Goal: Transaction & Acquisition: Purchase product/service

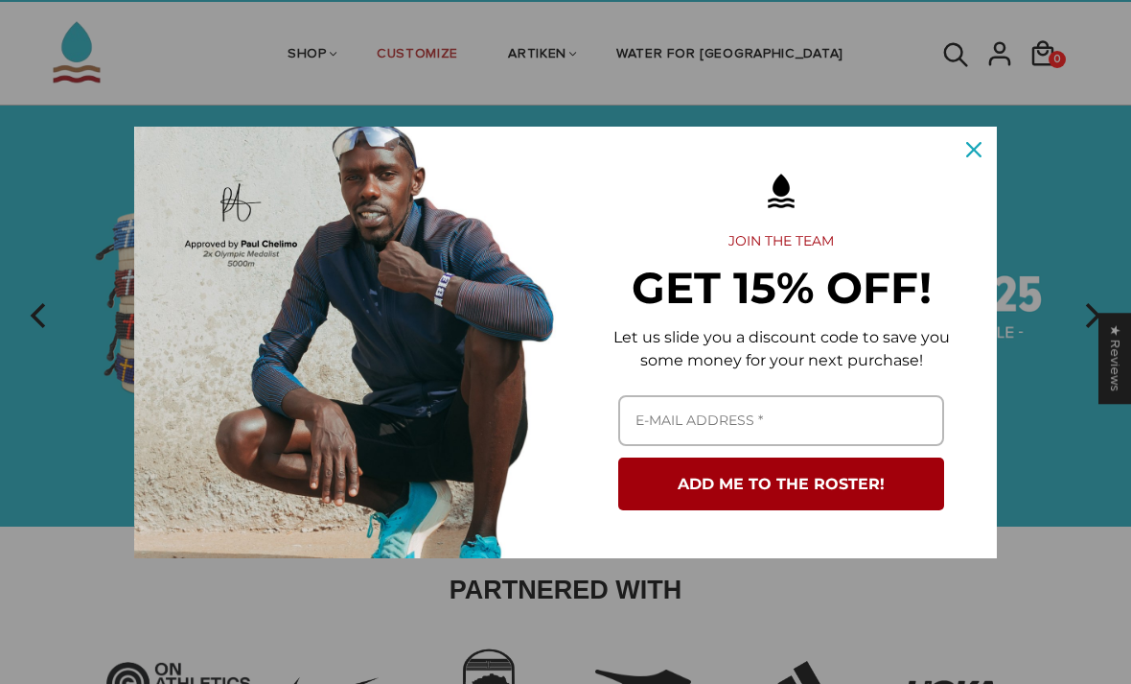
scroll to position [55, 0]
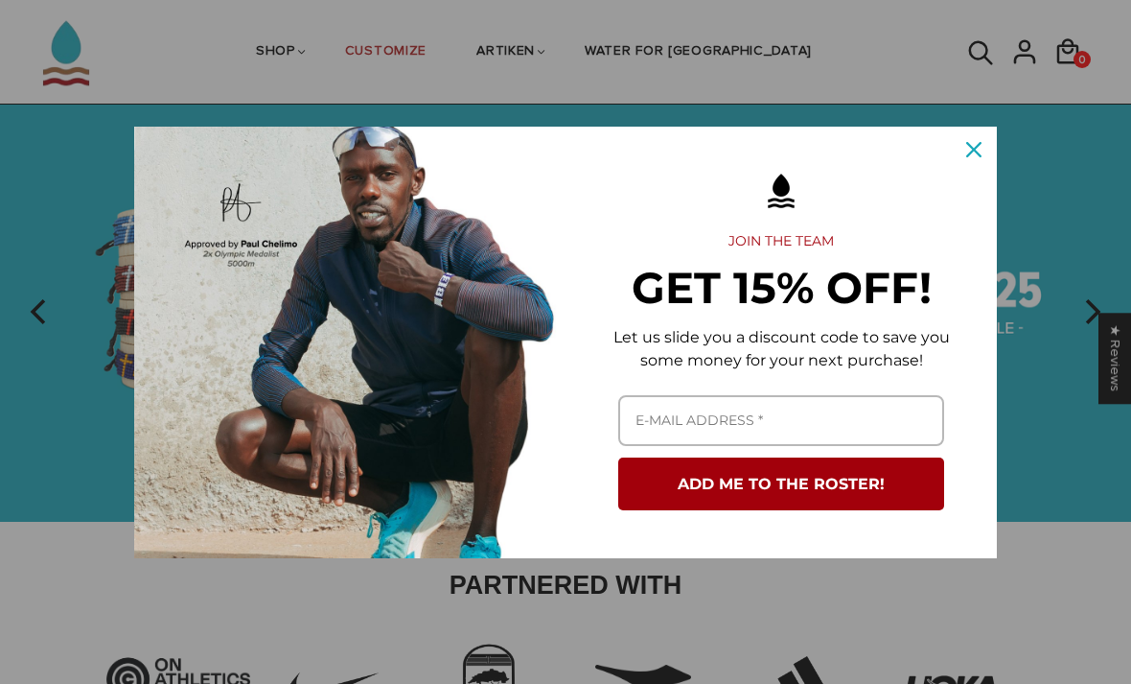
click at [972, 153] on icon "close icon" at bounding box center [973, 149] width 15 height 15
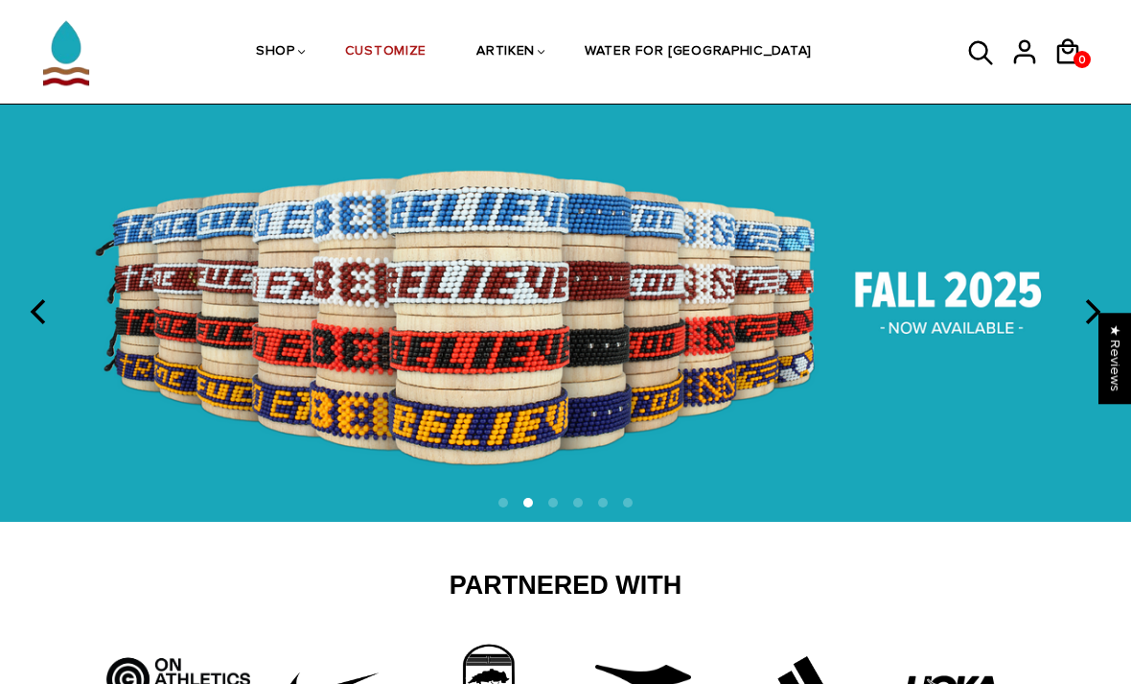
click at [422, 55] on link "CUSTOMIZE" at bounding box center [385, 53] width 81 height 102
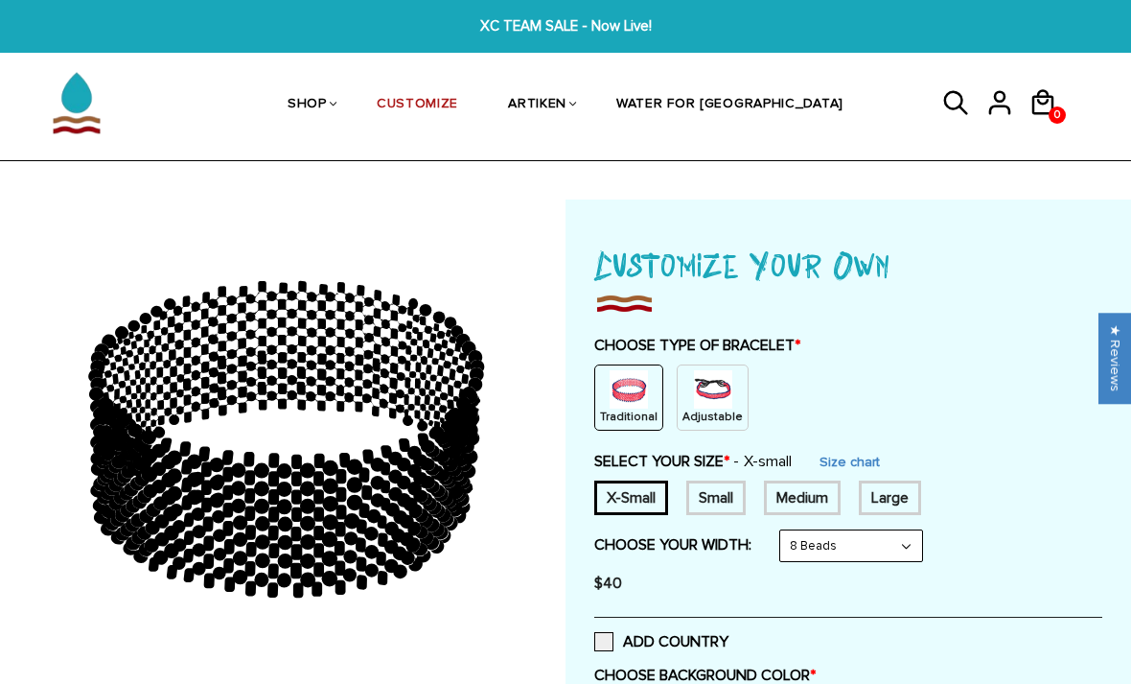
click at [707, 388] on img at bounding box center [713, 389] width 38 height 38
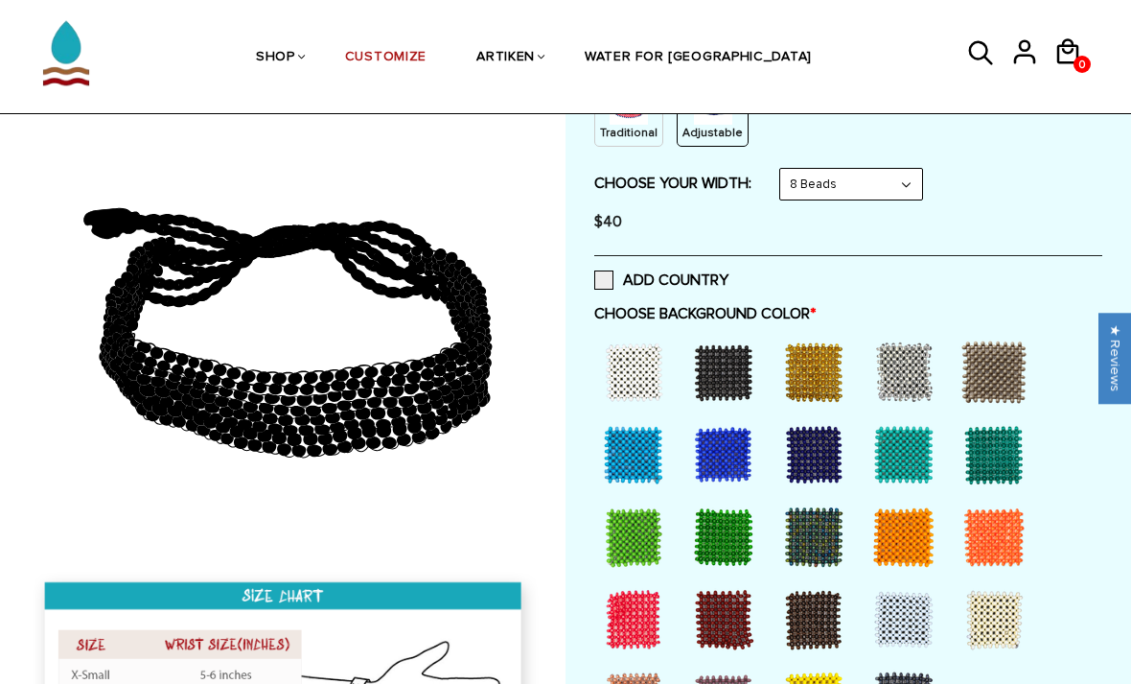
scroll to position [325, 0]
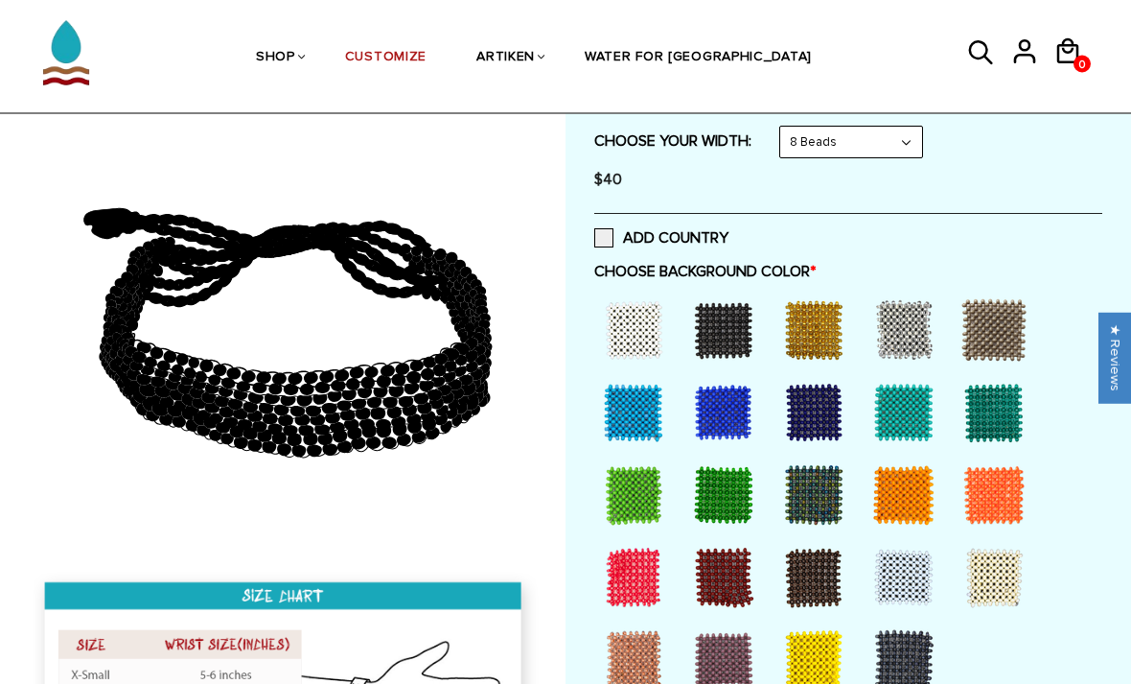
click at [979, 411] on div at bounding box center [994, 413] width 77 height 77
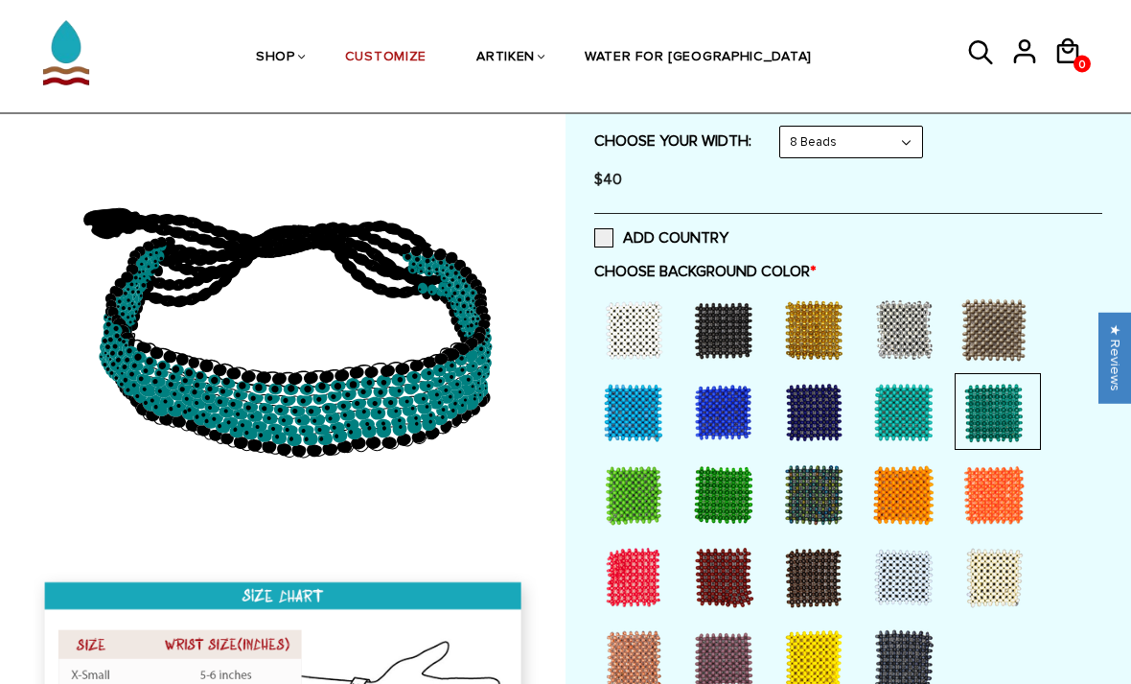
click at [894, 403] on div at bounding box center [904, 413] width 77 height 77
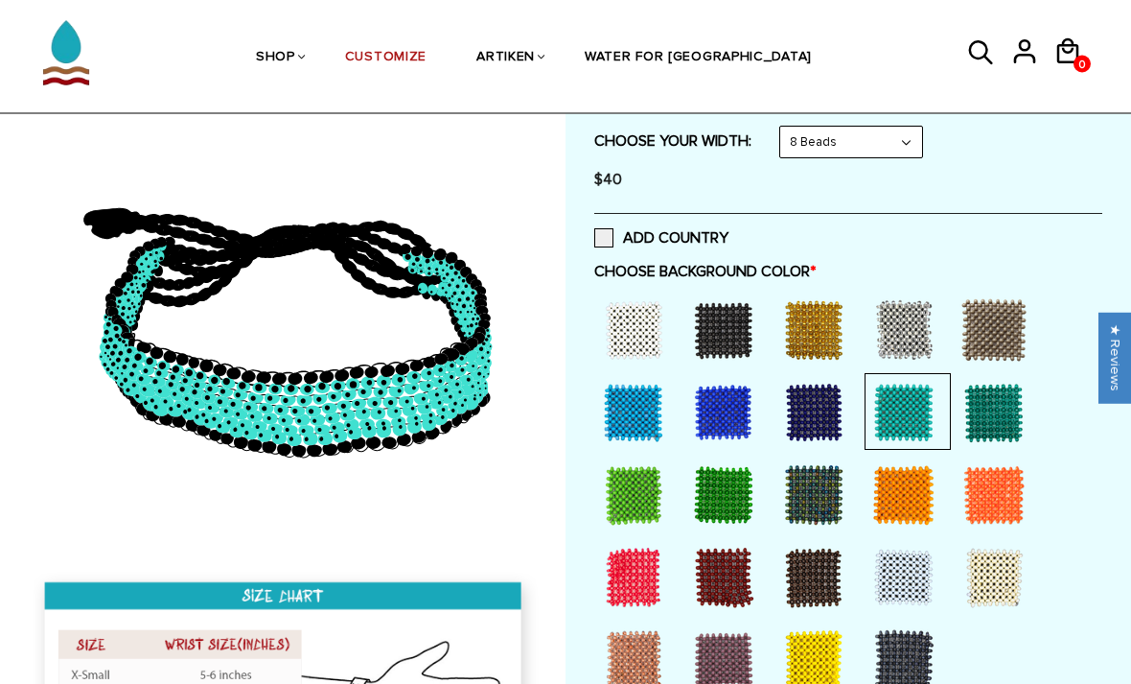
click at [989, 407] on div at bounding box center [994, 413] width 77 height 77
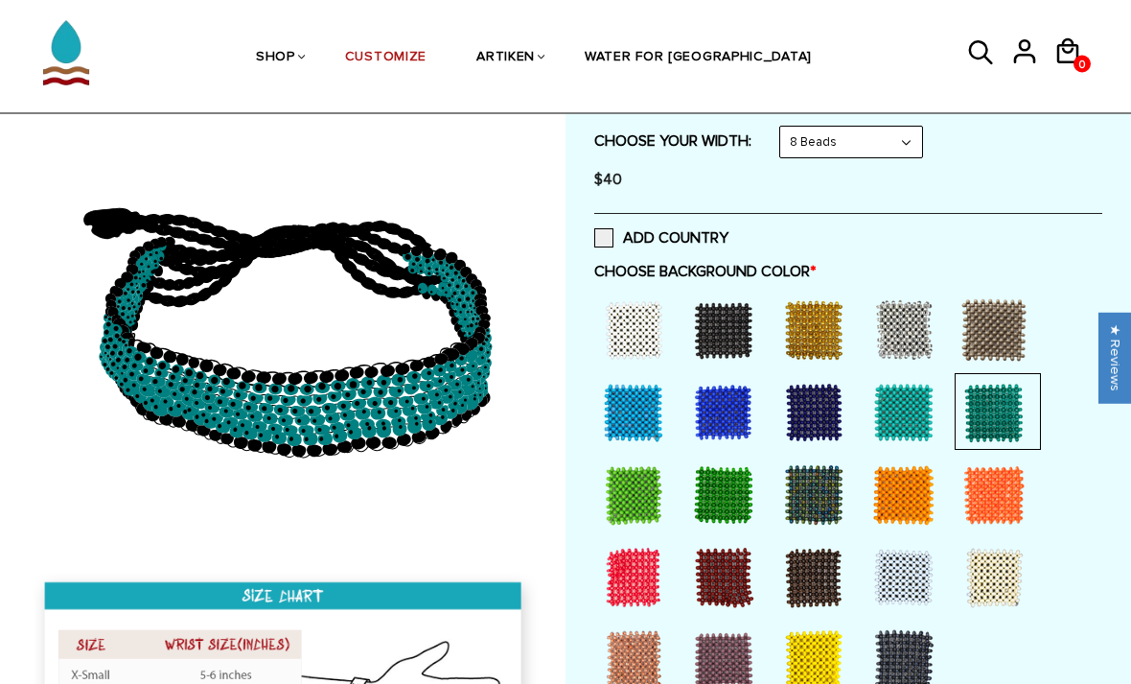
click at [724, 498] on div at bounding box center [724, 495] width 77 height 77
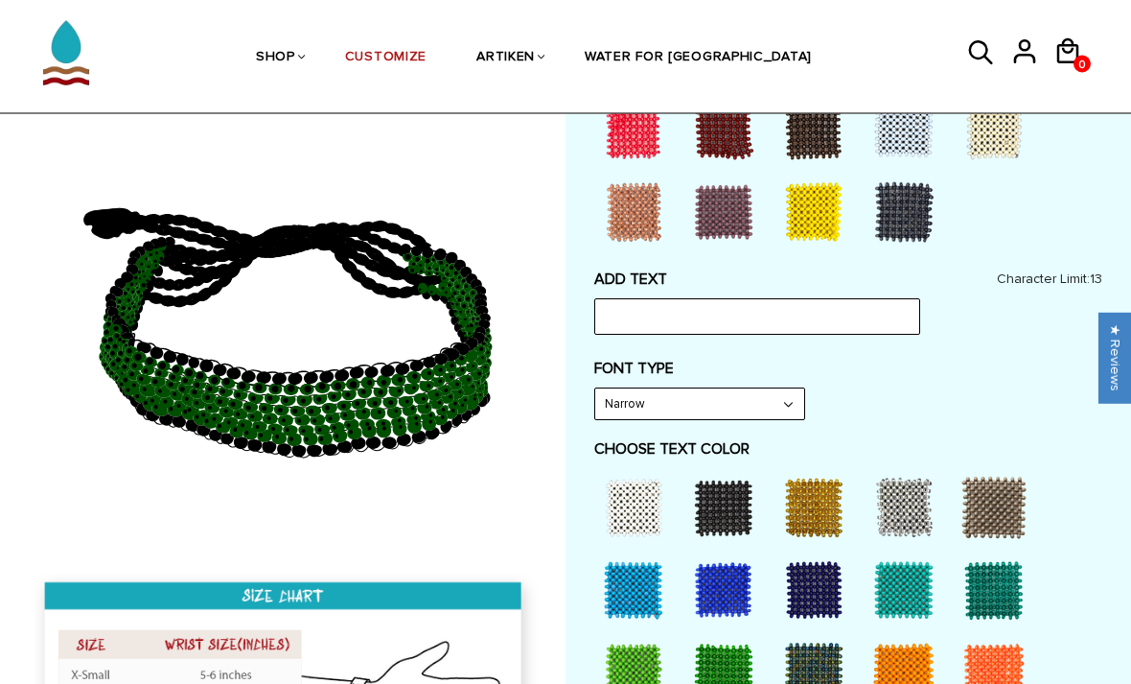
scroll to position [774, 0]
click at [855, 313] on input "text" at bounding box center [757, 316] width 326 height 36
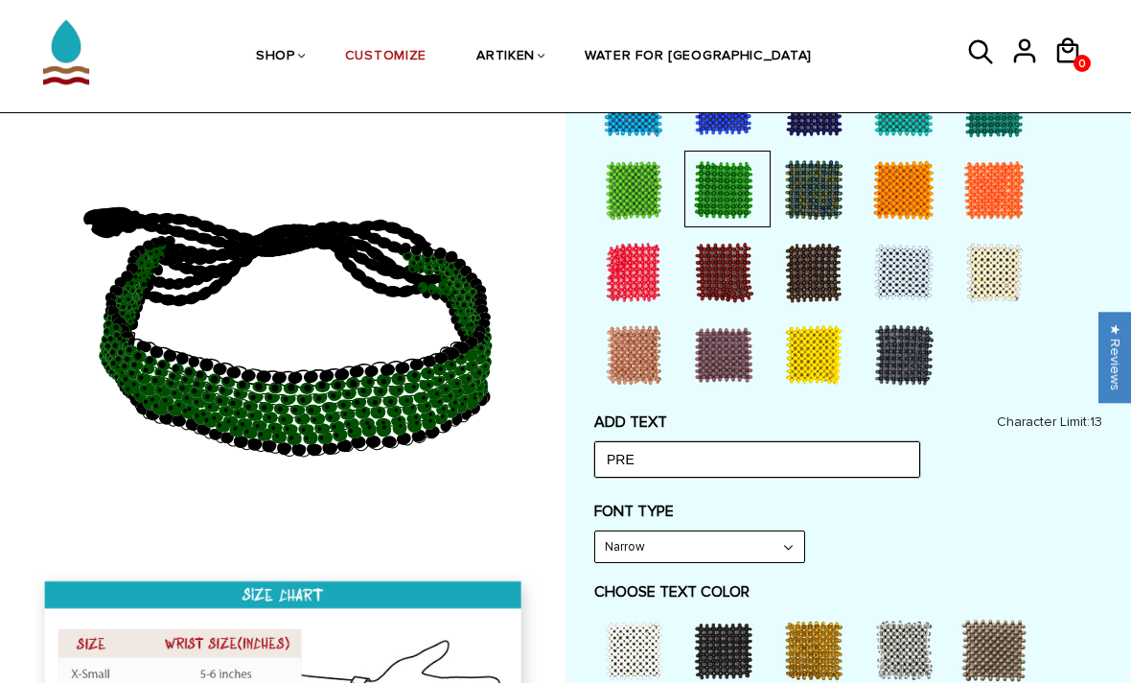
scroll to position [594, 0]
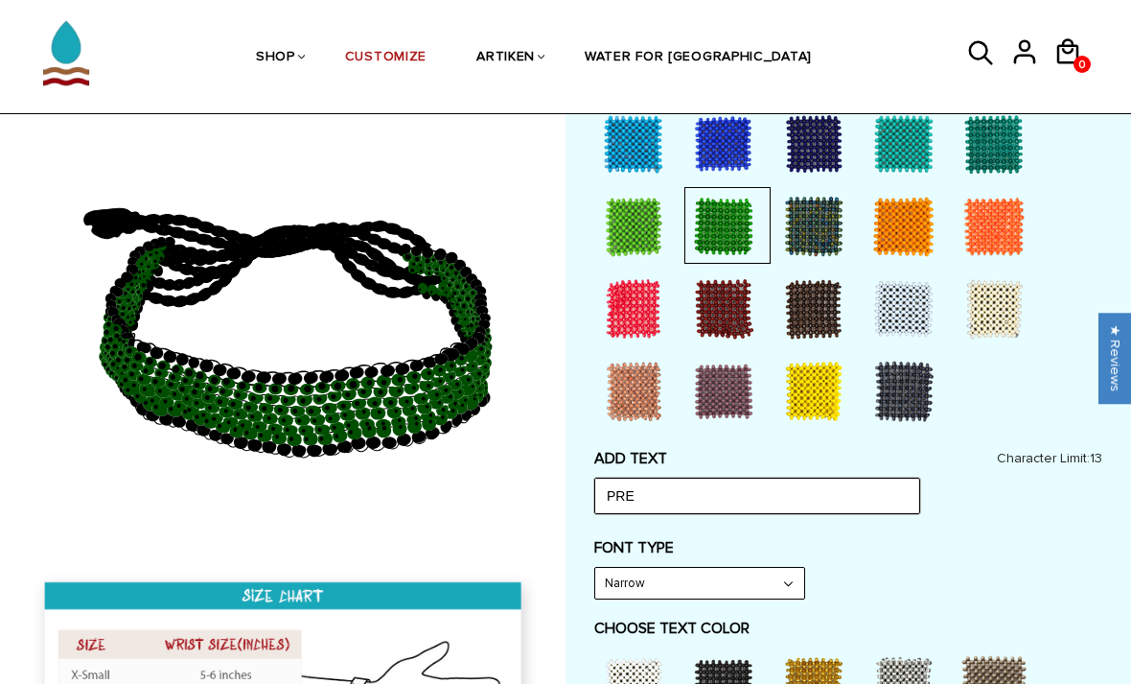
type input "PRE"
click at [1098, 245] on div at bounding box center [848, 228] width 508 height 412
click at [1082, 257] on div at bounding box center [848, 228] width 508 height 412
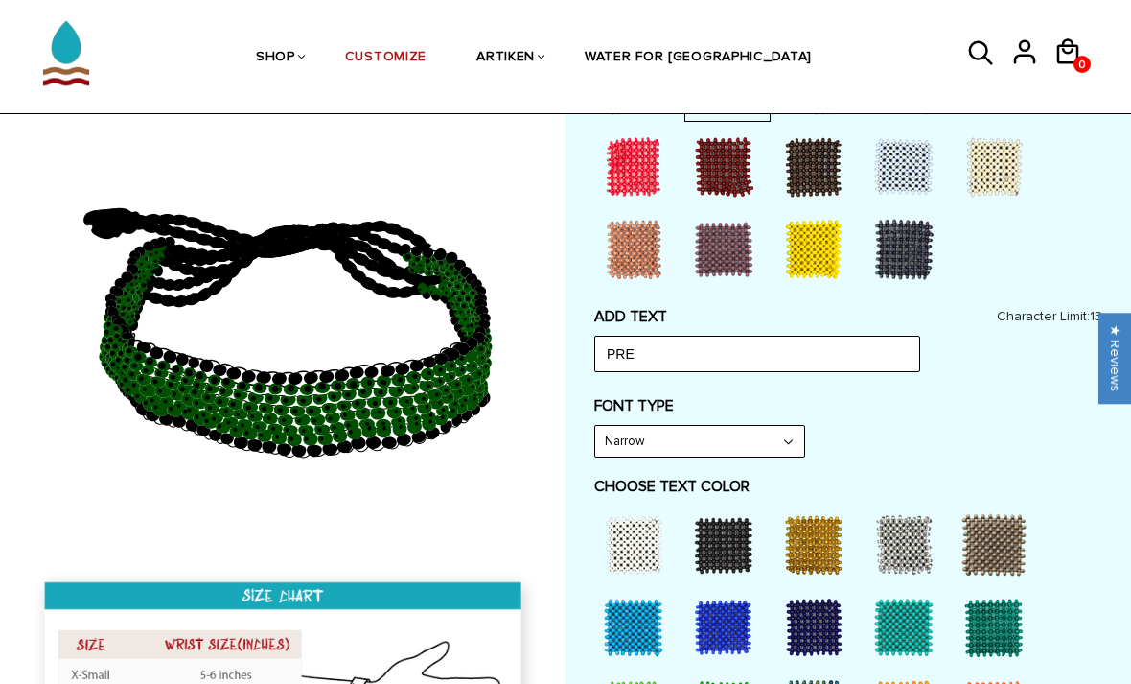
scroll to position [739, 0]
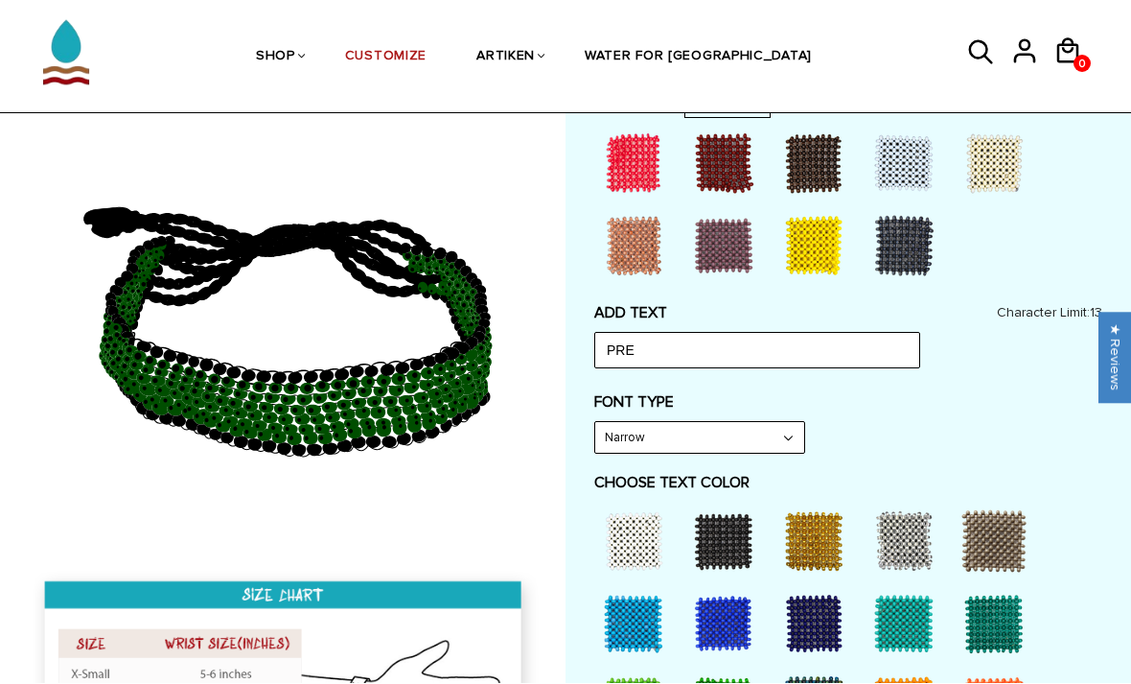
click at [640, 523] on div at bounding box center [633, 541] width 77 height 77
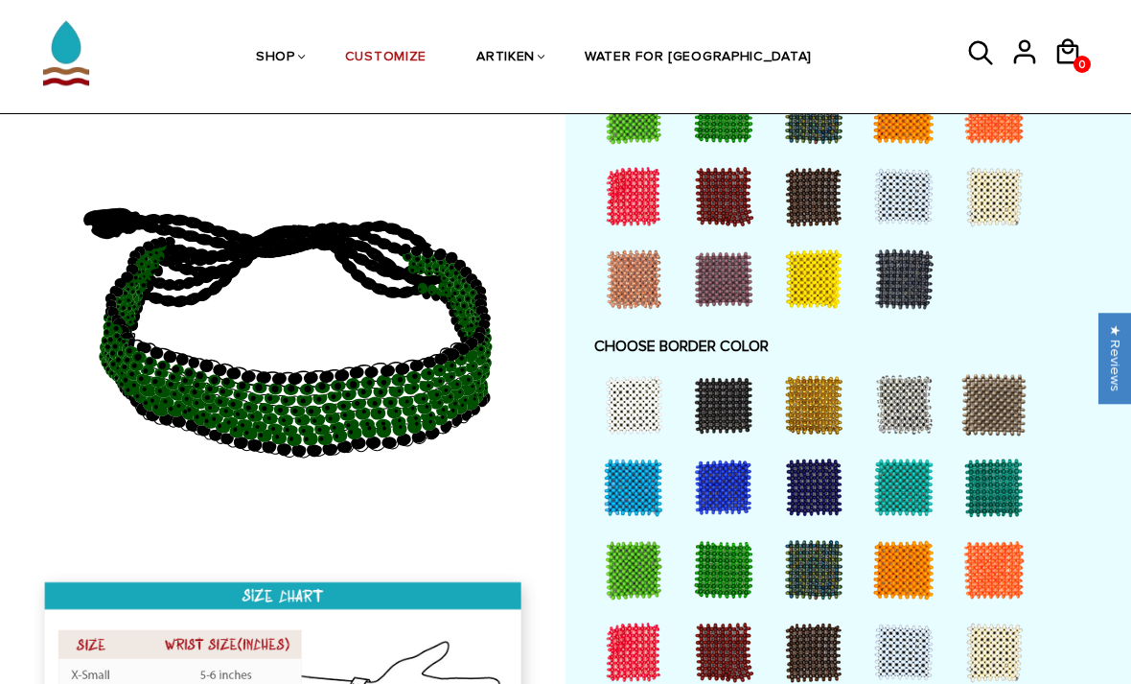
scroll to position [1331, 0]
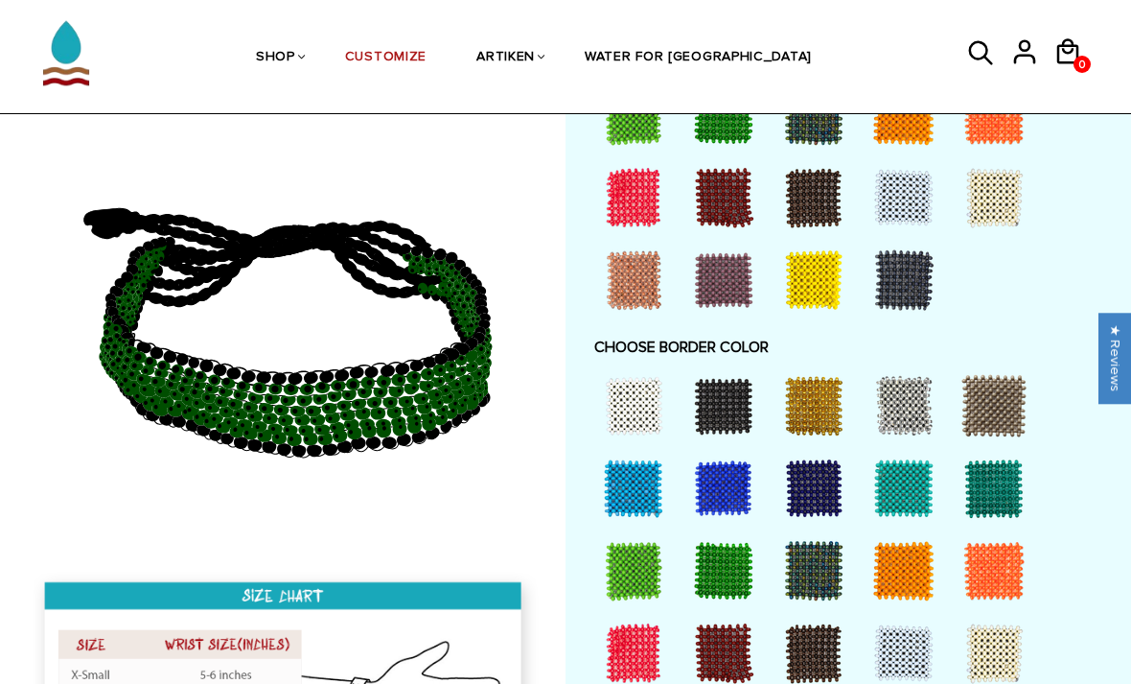
click at [814, 391] on div at bounding box center [814, 405] width 77 height 77
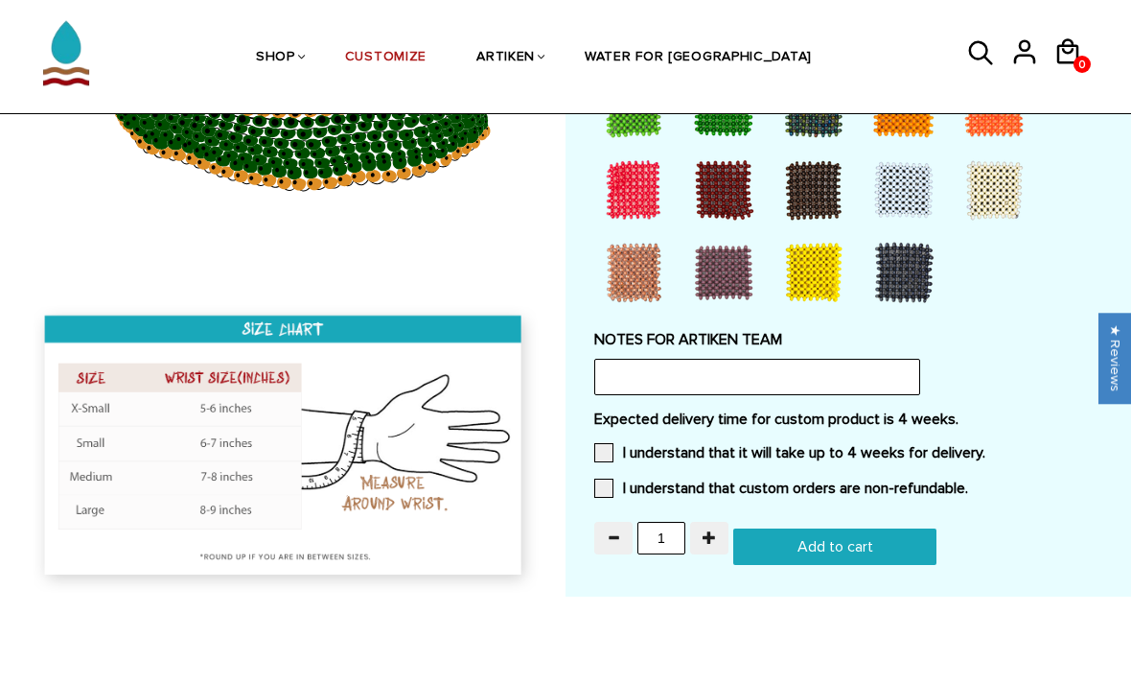
scroll to position [1803, 0]
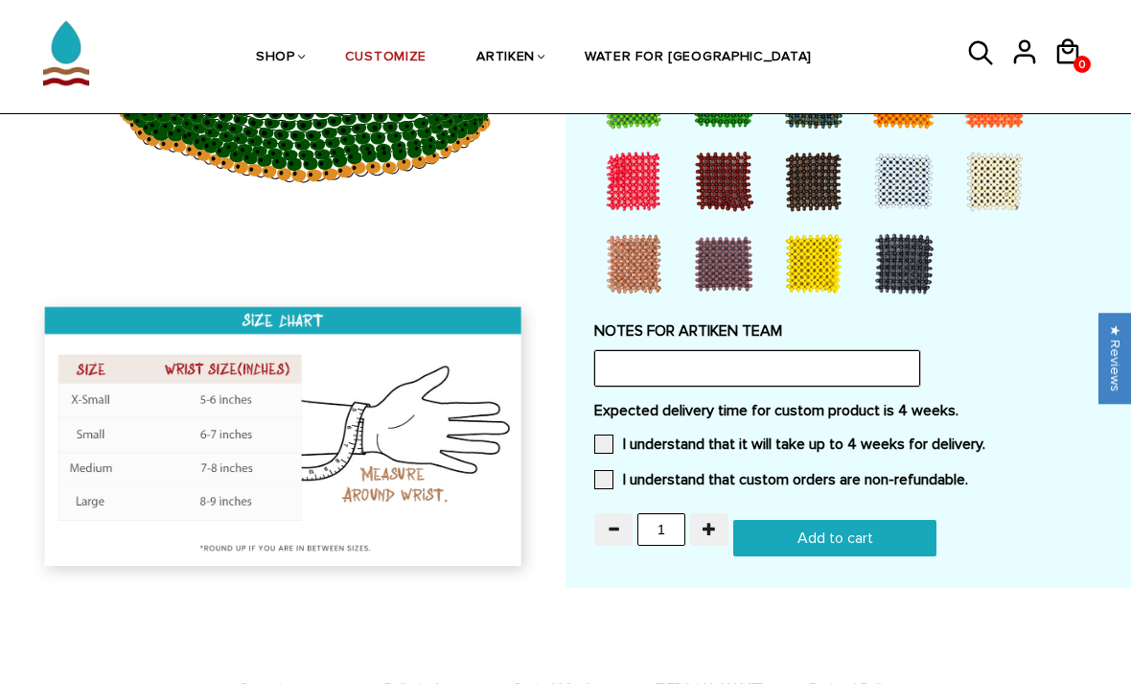
click at [870, 372] on input "text" at bounding box center [757, 368] width 326 height 36
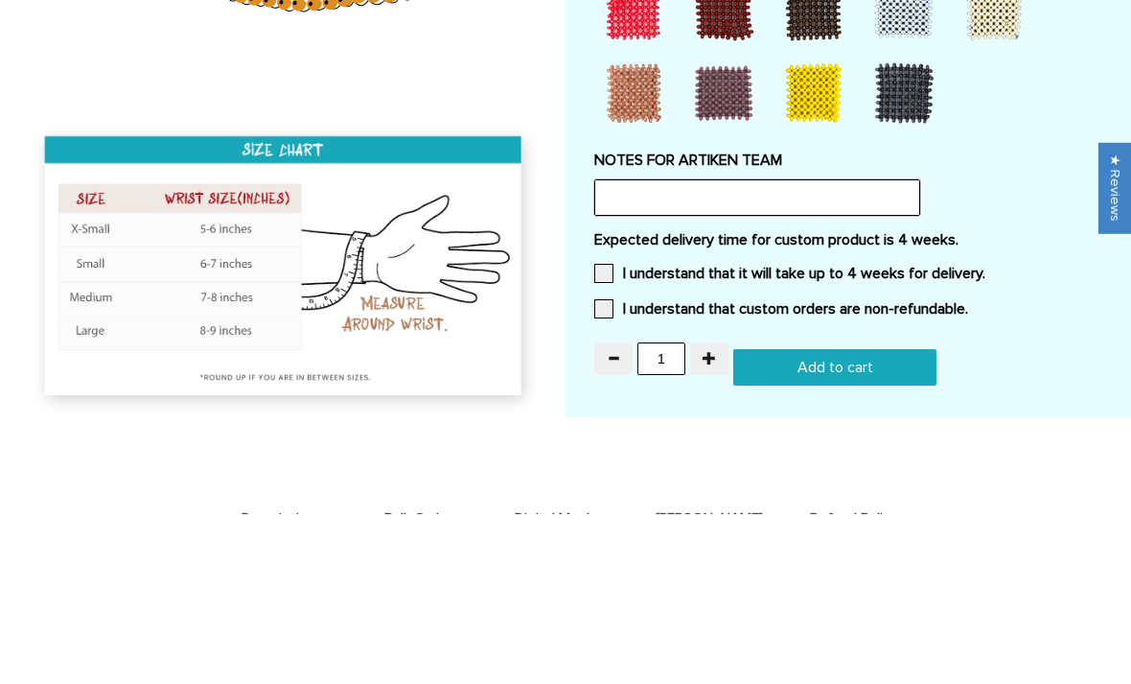
paste input "I want a custom bracelet featuring a beaded portrait of [PERSON_NAME] in a pixe…"
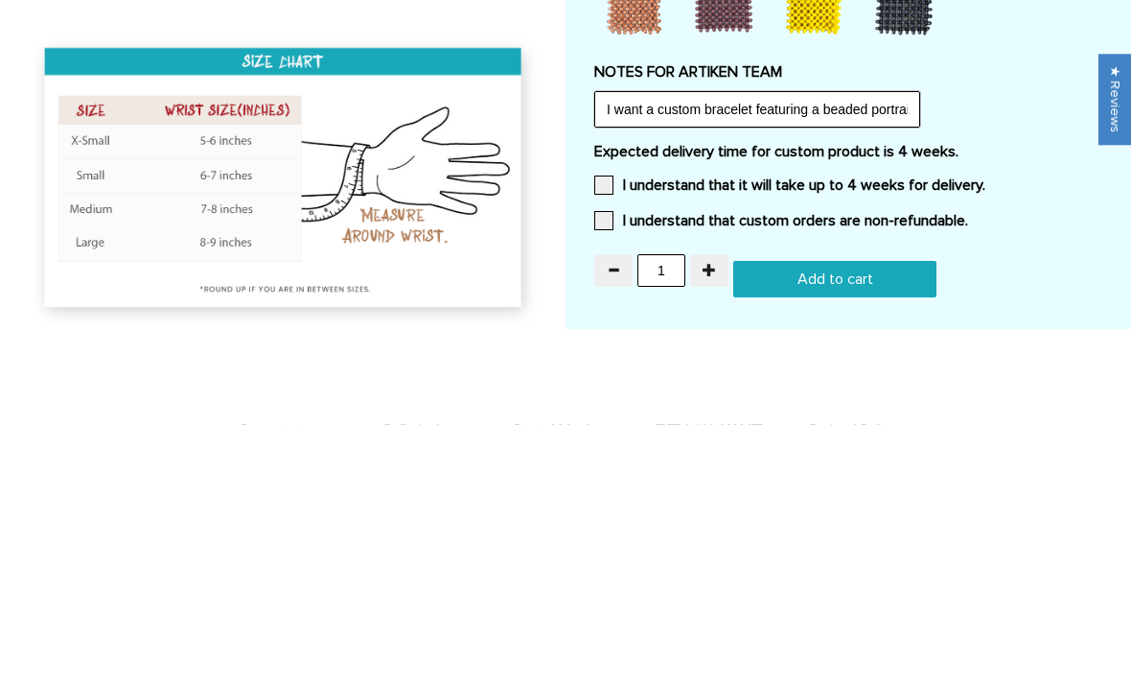
type input "I want a custom bracelet featuring a beaded portrait of [PERSON_NAME] in a pixe…"
click at [617, 434] on label "I understand that it will take up to 4 weeks for delivery." at bounding box center [789, 443] width 391 height 19
click at [986, 438] on input "I understand that it will take up to 4 weeks for delivery." at bounding box center [986, 438] width 0 height 0
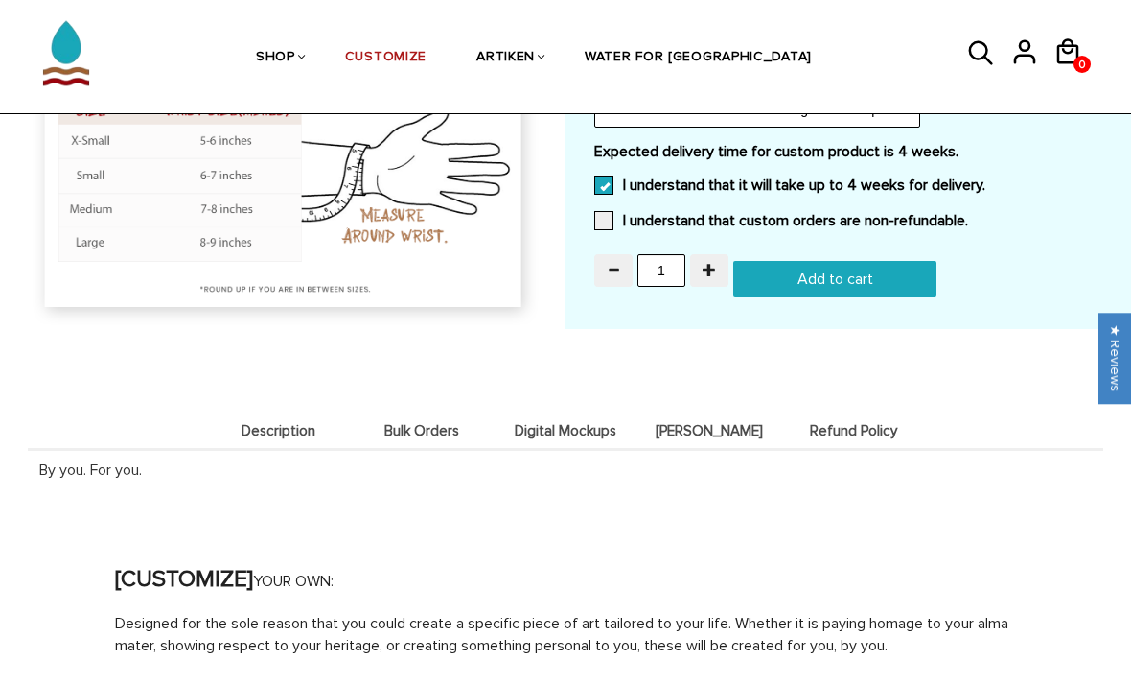
click at [609, 211] on span at bounding box center [603, 220] width 19 height 19
click at [968, 215] on input "I understand that custom orders are non-refundable." at bounding box center [968, 215] width 0 height 0
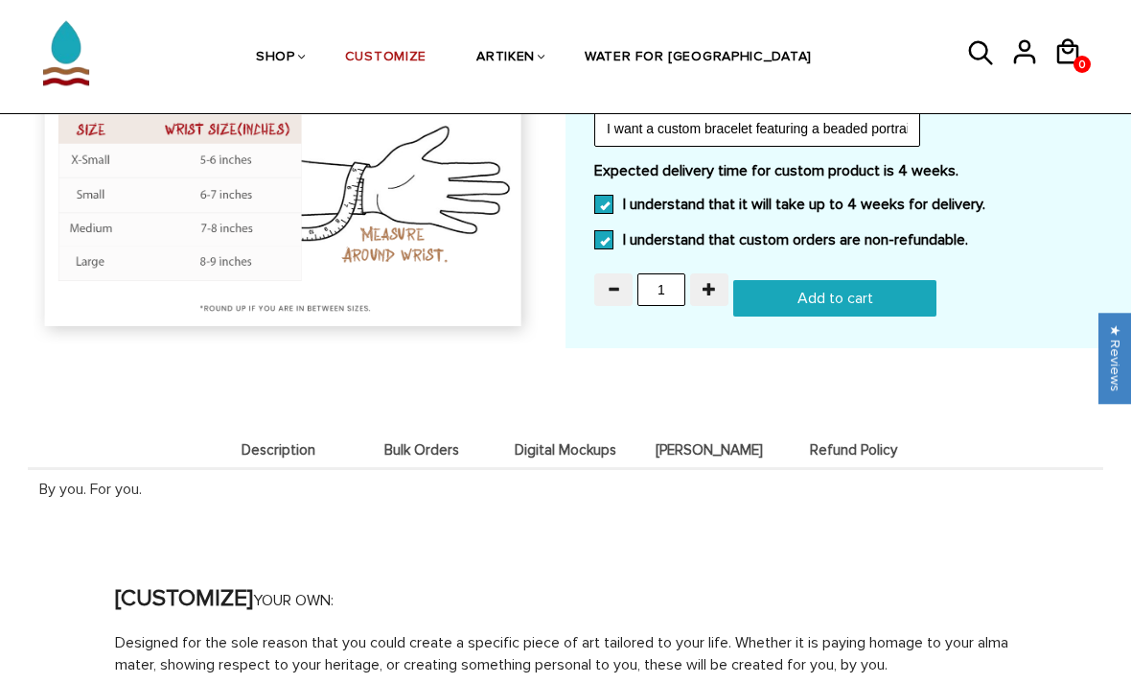
scroll to position [2019, 0]
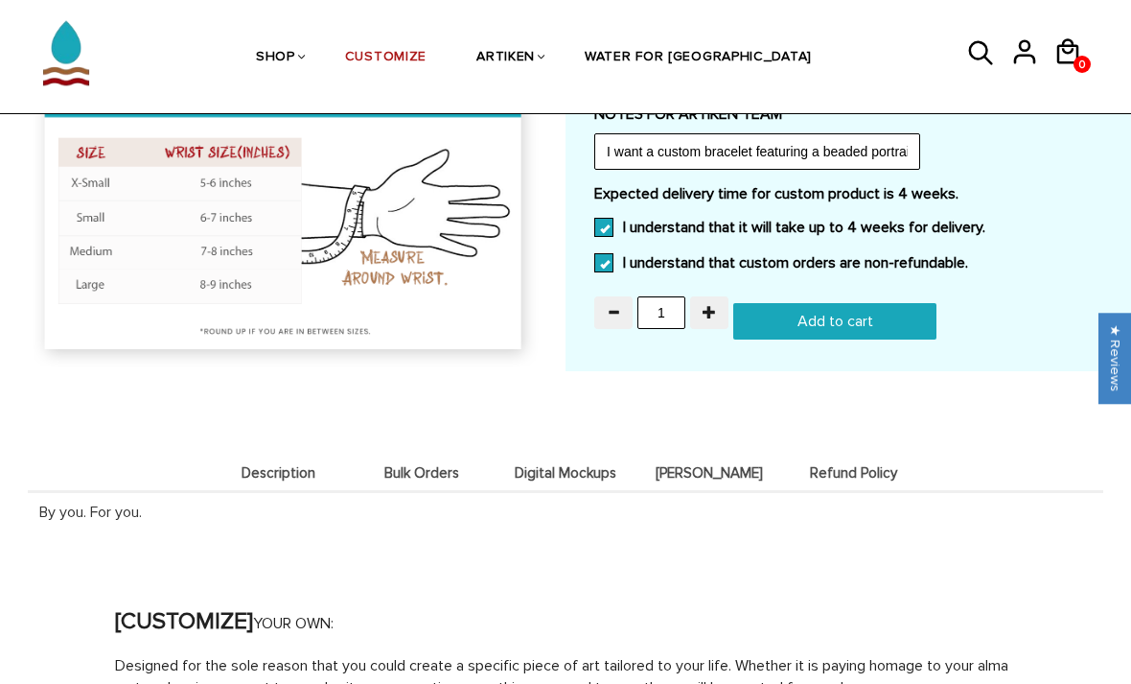
click at [870, 328] on input "Add to cart" at bounding box center [834, 321] width 203 height 36
type input "Add to cart"
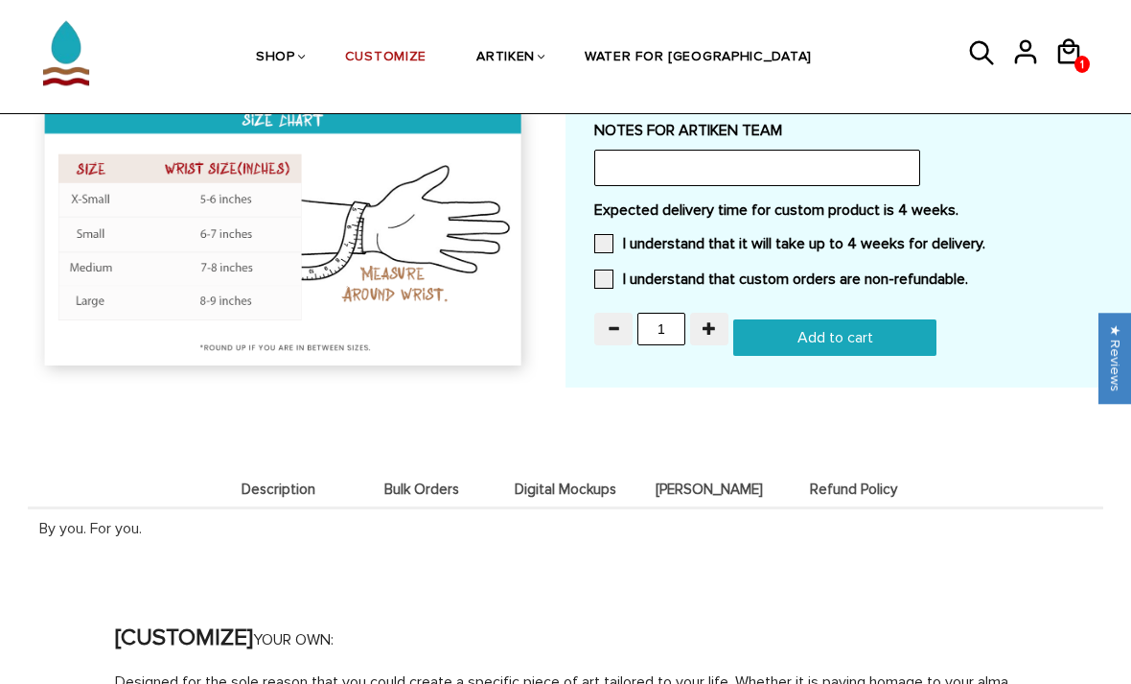
click at [0, 0] on div "Qty: 1 Customize Your Own (Adjustable / None / 8 Beads) Bracelet Type: Adjustab…" at bounding box center [0, 0] width 0 height 0
click at [0, 0] on link "Check out" at bounding box center [0, 0] width 0 height 0
